Goal: Transaction & Acquisition: Purchase product/service

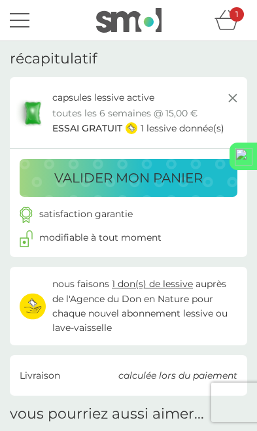
click at [183, 194] on button "valider mon panier" at bounding box center [129, 178] width 218 height 38
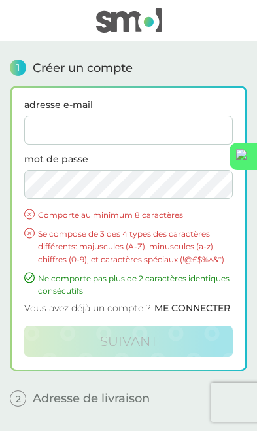
click at [184, 129] on input "adresse e-mail" at bounding box center [128, 130] width 208 height 29
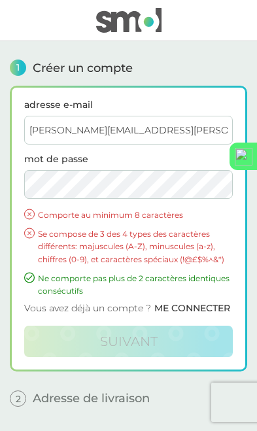
type input "[PERSON_NAME][EMAIL_ADDRESS][PERSON_NAME][DOMAIN_NAME]"
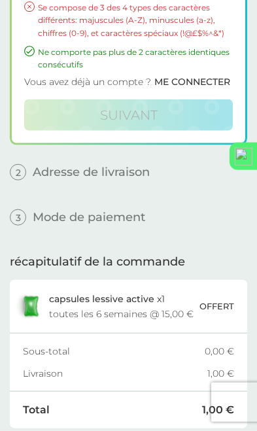
click at [157, 243] on div "récapitulatif de la commande capsules lessive active x 1 toutes les 6 semaines …" at bounding box center [128, 378] width 237 height 286
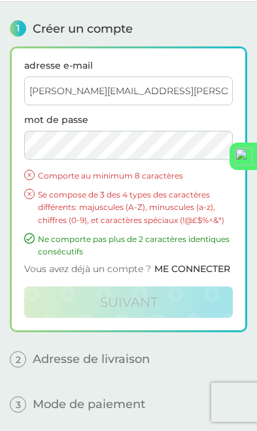
scroll to position [41, 0]
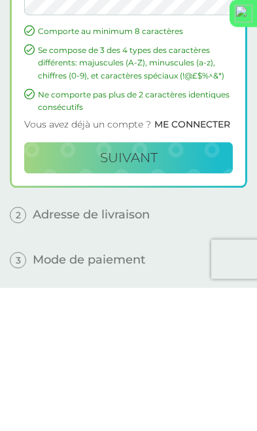
click at [206, 285] on button "suivant" at bounding box center [128, 300] width 208 height 31
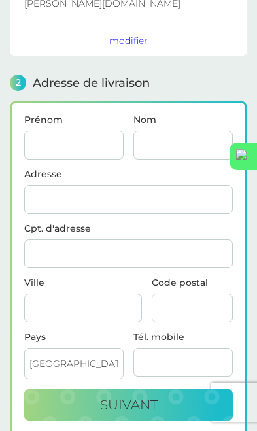
scroll to position [157, 0]
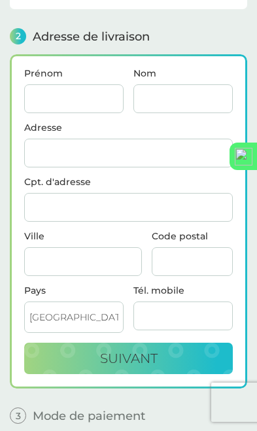
click at [87, 86] on input "Prénom" at bounding box center [73, 98] width 99 height 29
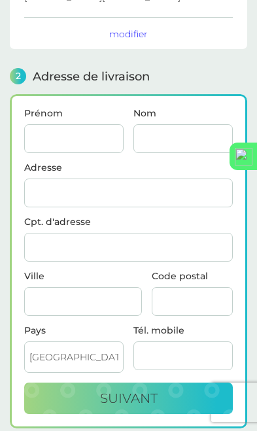
type input "[PERSON_NAME]"
click at [195, 137] on input "Nom" at bounding box center [182, 138] width 99 height 29
type input "[PERSON_NAME]"
type input "[STREET_ADDRESS][PERSON_NAME]"
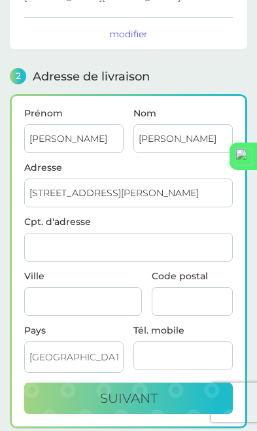
type input "[GEOGRAPHIC_DATA]"
type input "35400"
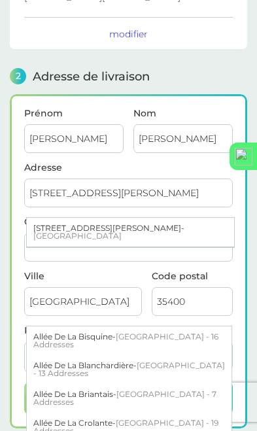
click at [122, 231] on span "[GEOGRAPHIC_DATA]" at bounding box center [77, 236] width 88 height 10
type input "[STREET_ADDRESS][PERSON_NAME]"
type input "[GEOGRAPHIC_DATA]"
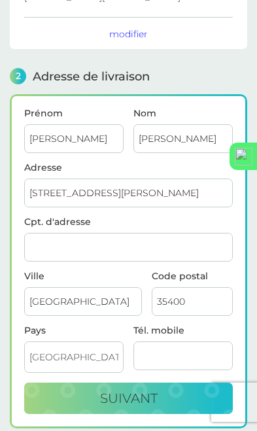
click at [189, 349] on input "Tél. mobile" at bounding box center [182, 355] width 99 height 29
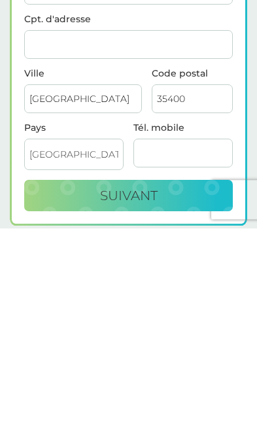
type input "0616378291"
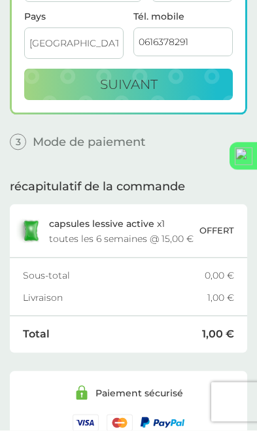
scroll to position [430, 0]
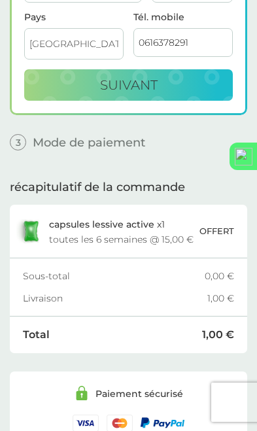
click at [171, 419] on img at bounding box center [162, 422] width 44 height 11
click at [163, 417] on img at bounding box center [162, 422] width 44 height 11
click at [166, 421] on div at bounding box center [128, 422] width 208 height 16
click at [160, 417] on img at bounding box center [162, 422] width 44 height 11
click at [165, 419] on img at bounding box center [162, 422] width 44 height 11
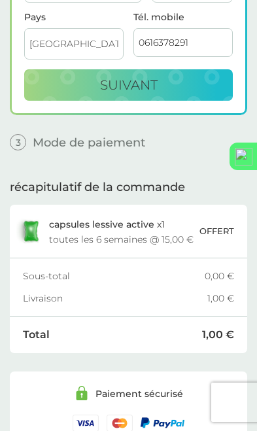
click at [180, 421] on div at bounding box center [128, 422] width 208 height 16
click at [179, 421] on div at bounding box center [128, 422] width 208 height 16
click at [173, 425] on div "Paiement sécurisé" at bounding box center [128, 408] width 237 height 74
click at [172, 425] on div "Paiement sécurisé" at bounding box center [128, 408] width 237 height 74
